Goal: Task Accomplishment & Management: Complete application form

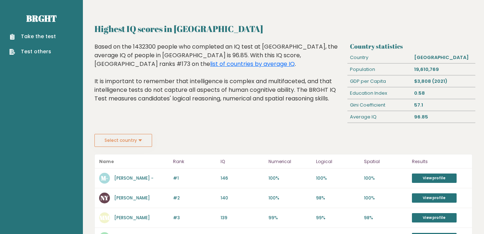
click at [35, 39] on link "Take the test" at bounding box center [32, 37] width 46 height 8
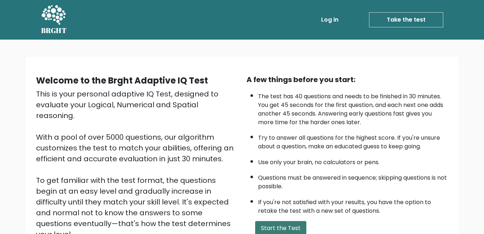
click at [294, 229] on button "Start the Test" at bounding box center [280, 228] width 51 height 14
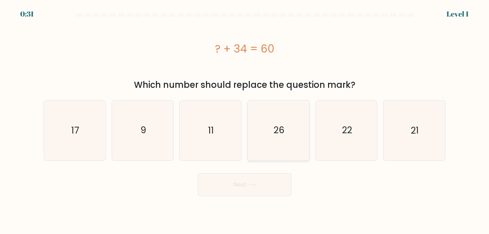
click at [271, 136] on icon "26" at bounding box center [279, 131] width 60 height 60
click at [245, 119] on input "d. 26" at bounding box center [245, 118] width 0 height 2
radio input "true"
click at [265, 181] on button "Next" at bounding box center [245, 184] width 94 height 23
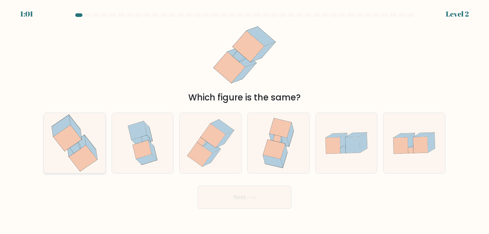
click at [92, 151] on icon at bounding box center [91, 148] width 13 height 24
click at [245, 119] on input "a." at bounding box center [245, 118] width 0 height 2
radio input "true"
click at [240, 200] on button "Next" at bounding box center [245, 197] width 94 height 23
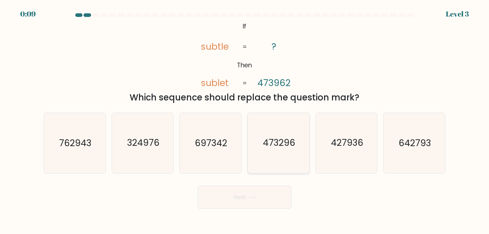
click at [279, 147] on text "473296" at bounding box center [279, 143] width 32 height 13
click at [245, 119] on input "d. 473296" at bounding box center [245, 118] width 0 height 2
radio input "true"
click at [249, 203] on button "Next" at bounding box center [245, 197] width 94 height 23
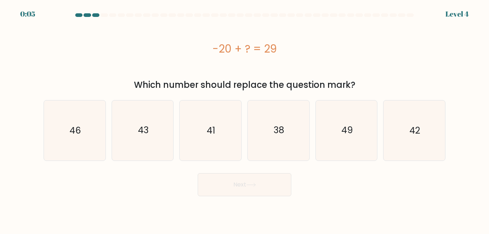
click at [249, 203] on body "0:05 Level 4 a." at bounding box center [244, 117] width 489 height 234
click at [354, 123] on icon "49" at bounding box center [347, 131] width 60 height 60
click at [245, 119] on input "e. 49" at bounding box center [245, 118] width 0 height 2
radio input "true"
click at [252, 187] on icon at bounding box center [252, 185] width 10 height 4
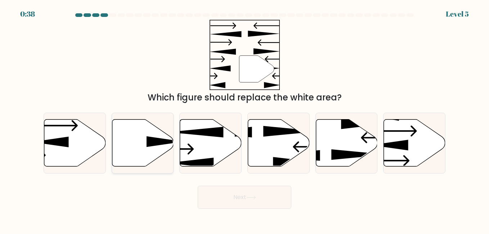
click at [144, 142] on icon at bounding box center [143, 142] width 62 height 47
click at [245, 119] on input "b." at bounding box center [245, 118] width 0 height 2
radio input "true"
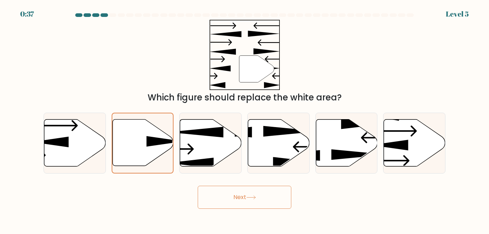
click at [240, 192] on button "Next" at bounding box center [245, 197] width 94 height 23
click at [251, 199] on icon at bounding box center [252, 198] width 10 height 4
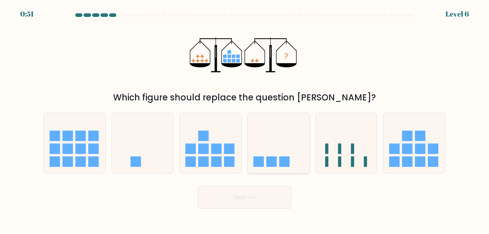
click at [269, 154] on icon at bounding box center [279, 143] width 62 height 51
click at [245, 119] on input "d." at bounding box center [245, 118] width 0 height 2
radio input "true"
click at [147, 152] on icon at bounding box center [143, 143] width 62 height 51
click at [245, 119] on input "b." at bounding box center [245, 118] width 0 height 2
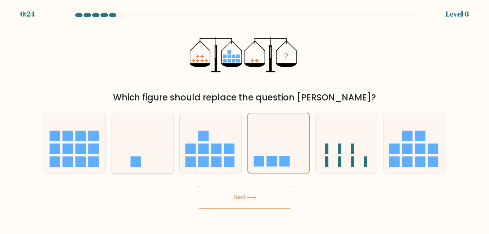
radio input "true"
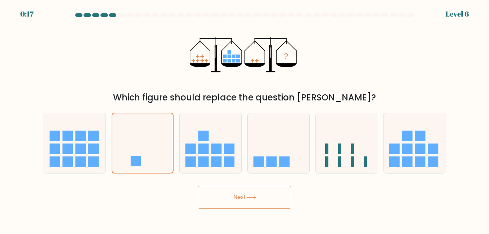
click at [258, 195] on button "Next" at bounding box center [245, 197] width 94 height 23
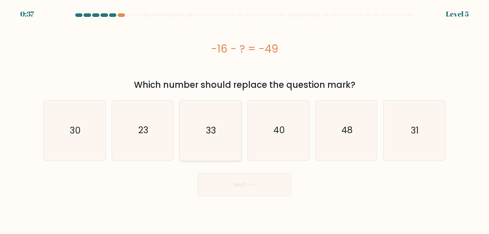
click at [222, 133] on icon "33" at bounding box center [211, 131] width 60 height 60
click at [245, 119] on input "c. 33" at bounding box center [245, 118] width 0 height 2
radio input "true"
click at [234, 180] on button "Next" at bounding box center [245, 184] width 94 height 23
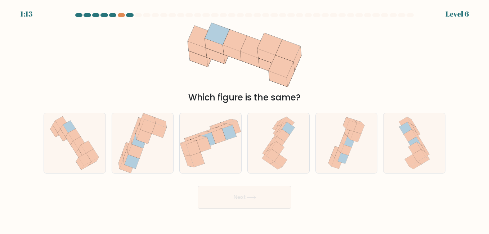
click at [265, 183] on div "Next" at bounding box center [244, 195] width 411 height 27
click at [80, 149] on icon at bounding box center [83, 151] width 8 height 12
click at [245, 119] on input "a." at bounding box center [245, 118] width 0 height 2
radio input "true"
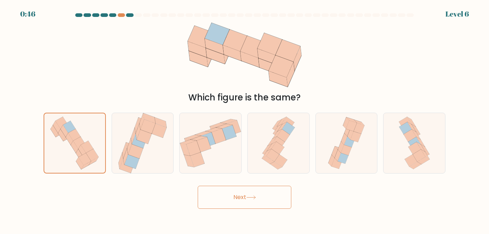
click at [251, 194] on button "Next" at bounding box center [245, 197] width 94 height 23
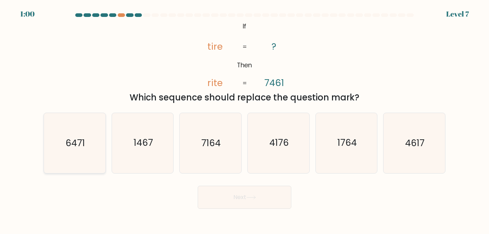
click at [77, 144] on text "6471" at bounding box center [75, 143] width 19 height 13
click at [245, 119] on input "a. 6471" at bounding box center [245, 118] width 0 height 2
radio input "true"
click at [250, 192] on button "Next" at bounding box center [245, 197] width 94 height 23
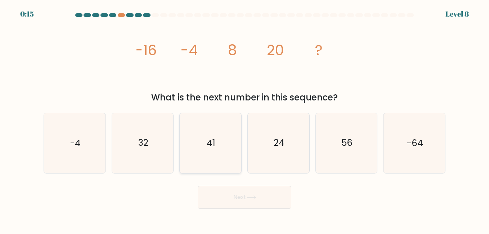
click at [212, 144] on text "41" at bounding box center [211, 143] width 9 height 13
click at [245, 119] on input "c. 41" at bounding box center [245, 118] width 0 height 2
radio input "true"
click at [260, 196] on button "Next" at bounding box center [245, 197] width 94 height 23
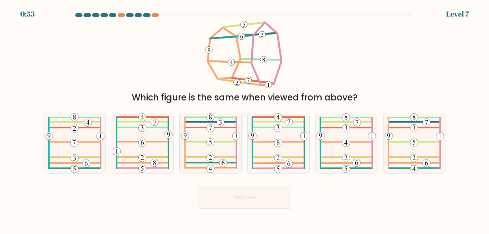
click at [260, 196] on button "Next" at bounding box center [245, 197] width 94 height 23
click at [220, 137] on icon at bounding box center [210, 143] width 59 height 60
click at [245, 119] on input "c." at bounding box center [245, 118] width 0 height 2
radio input "true"
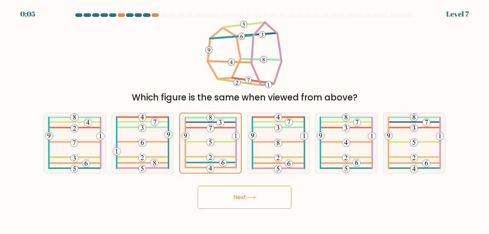
click at [247, 194] on button "Next" at bounding box center [245, 197] width 94 height 23
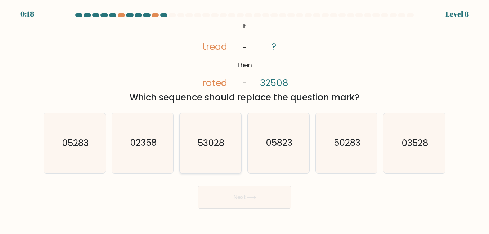
click at [205, 145] on text "53028" at bounding box center [211, 143] width 27 height 13
click at [245, 119] on input "c. 53028" at bounding box center [245, 118] width 0 height 2
radio input "true"
click at [234, 196] on button "Next" at bounding box center [245, 197] width 94 height 23
